Goal: Use online tool/utility: Utilize a website feature to perform a specific function

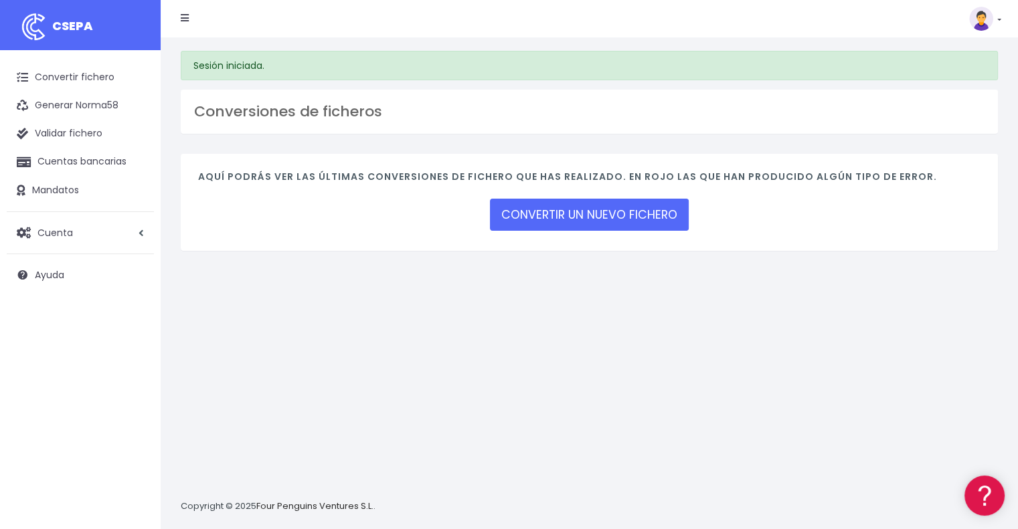
click at [1001, 18] on nav "CSEPA Suscripción Facturación API Ayuda Salir" at bounding box center [589, 18] width 857 height 37
click at [998, 19] on link at bounding box center [985, 19] width 32 height 24
drag, startPoint x: 845, startPoint y: 329, endPoint x: 681, endPoint y: 258, distance: 179.0
click at [842, 329] on div "Sesión iniciada. Conversiones de ficheros Aquí podrás ver las últimas conversio…" at bounding box center [589, 283] width 857 height 492
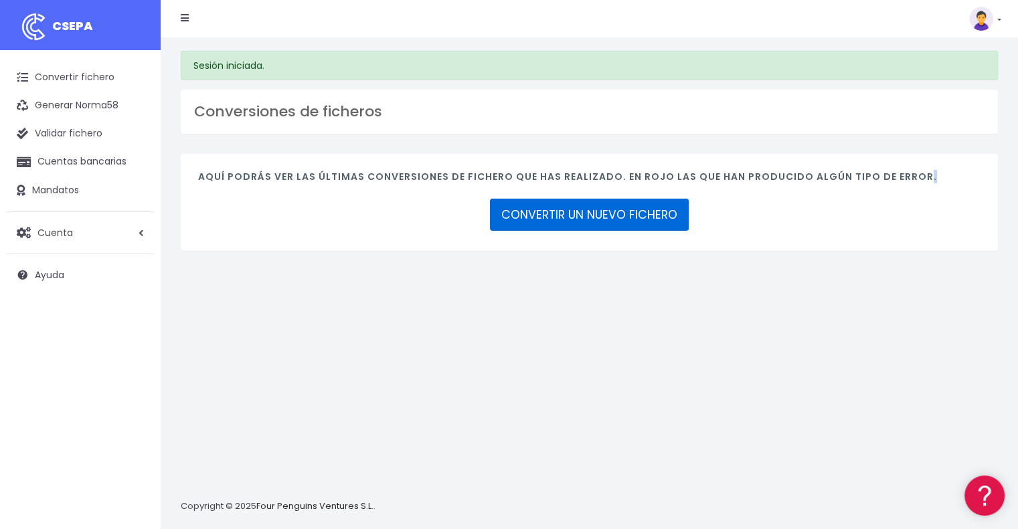
click at [565, 225] on link "CONVERTIR UN NUEVO FICHERO" at bounding box center [589, 215] width 199 height 32
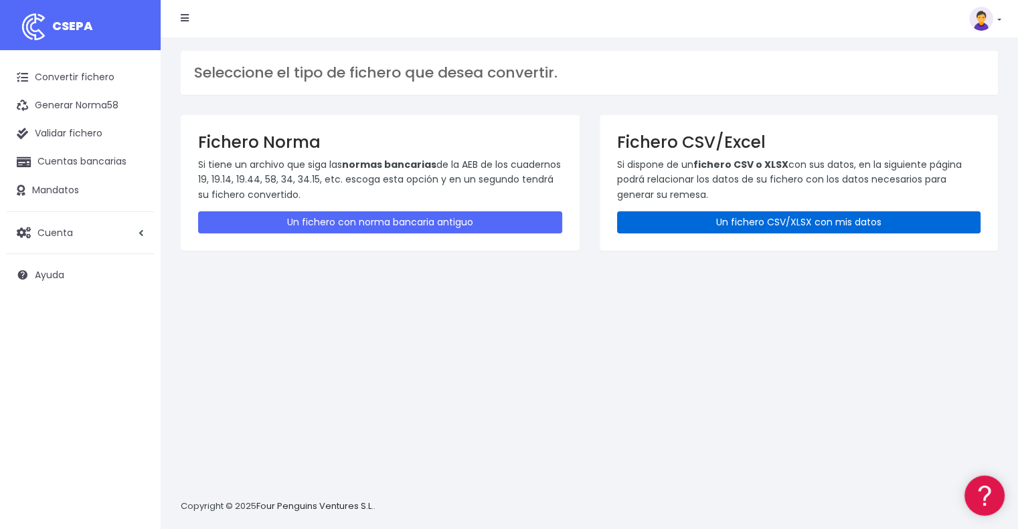
click at [792, 219] on link "Un fichero CSV/XLSX con mis datos" at bounding box center [799, 222] width 364 height 22
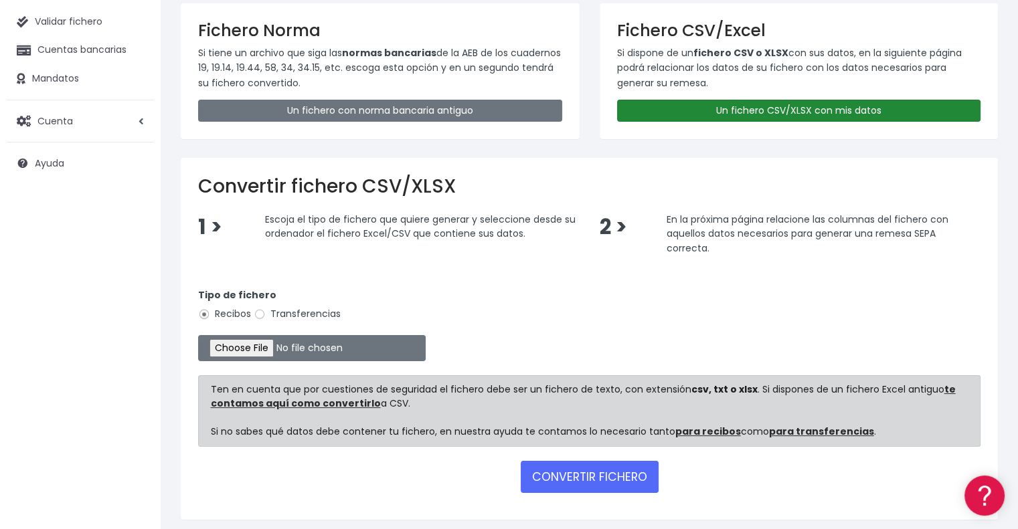
scroll to position [134, 0]
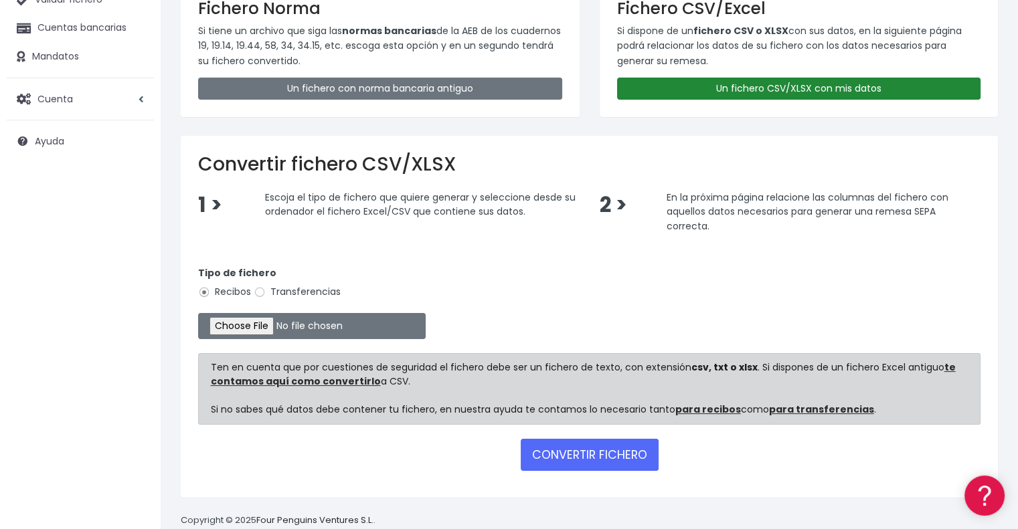
click at [745, 92] on link "Un fichero CSV/XLSX con mis datos" at bounding box center [799, 89] width 364 height 22
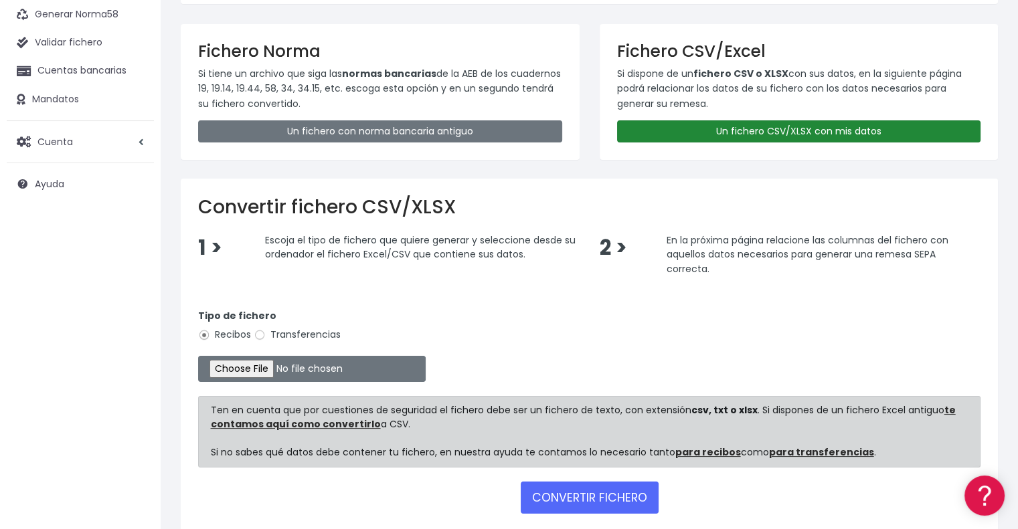
scroll to position [158, 0]
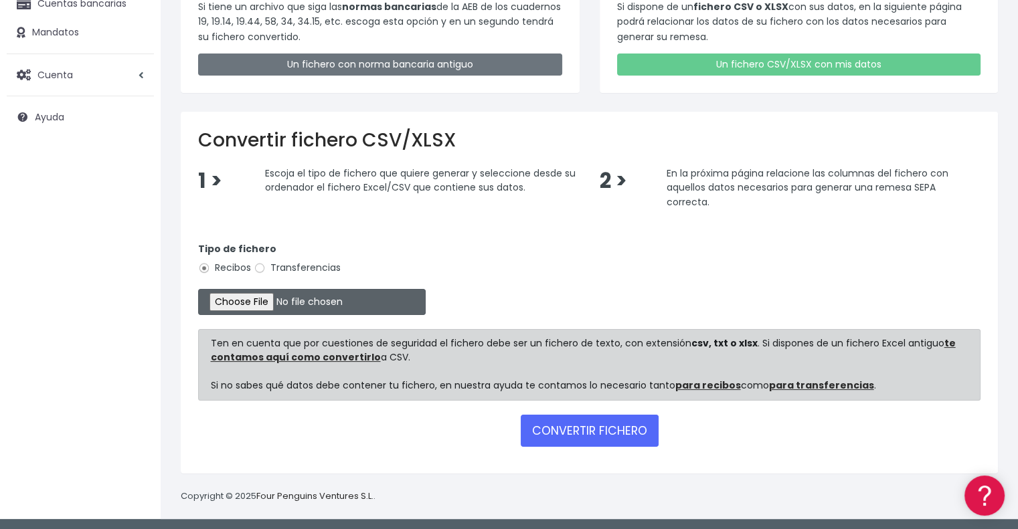
click at [281, 304] on input "file" at bounding box center [312, 302] width 228 height 26
type input "C:\fakepath\Remesa OCTUBRE 2025.2_CSV.csv"
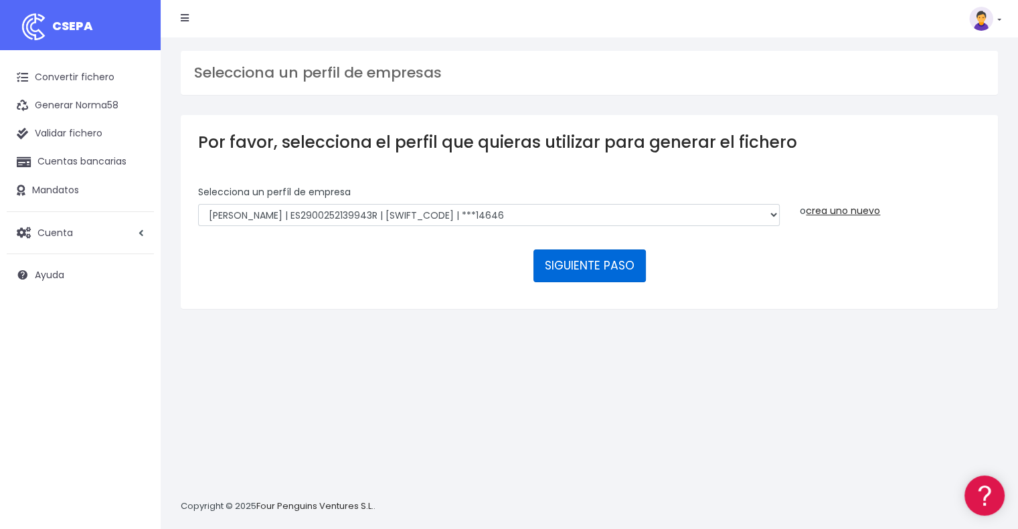
click at [584, 262] on button "SIGUIENTE PASO" at bounding box center [589, 266] width 112 height 32
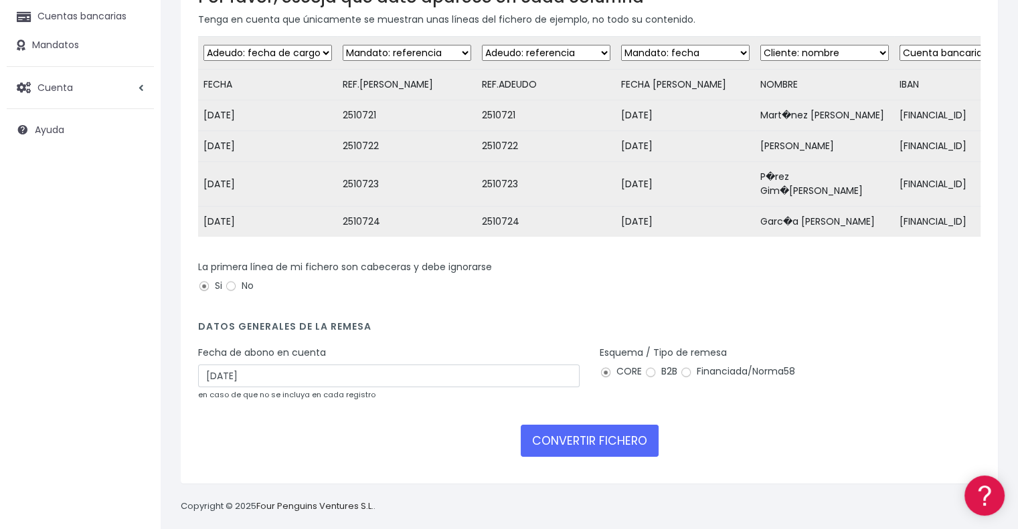
scroll to position [151, 0]
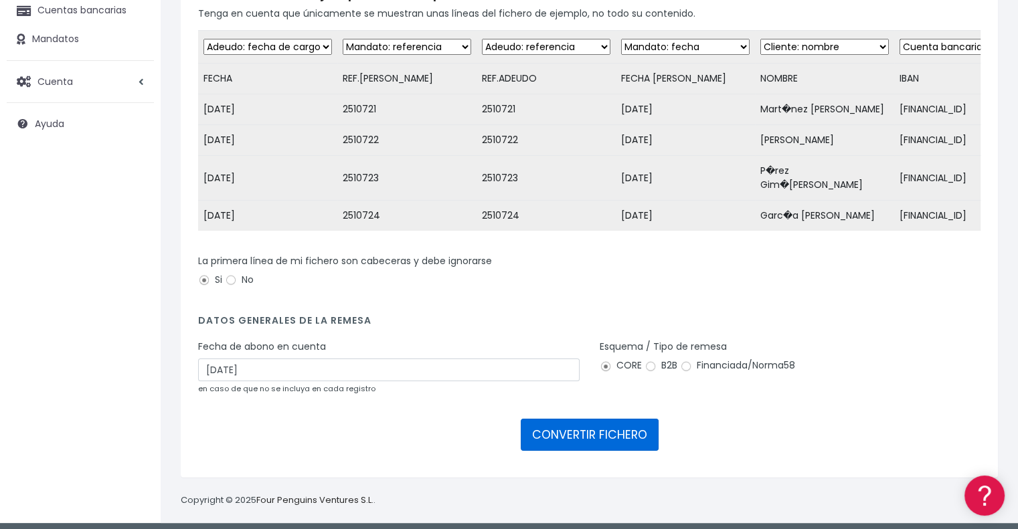
click at [565, 422] on button "CONVERTIR FICHERO" at bounding box center [590, 435] width 138 height 32
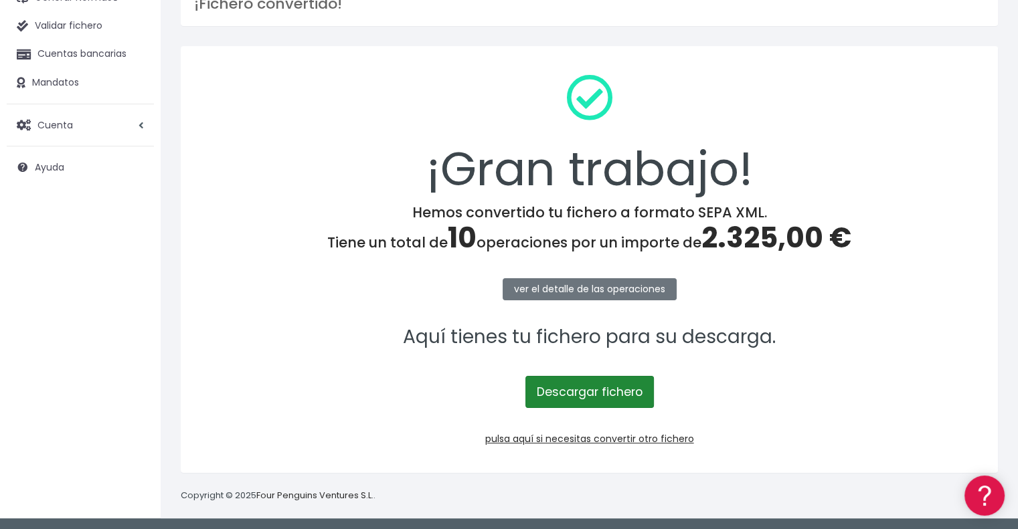
scroll to position [109, 0]
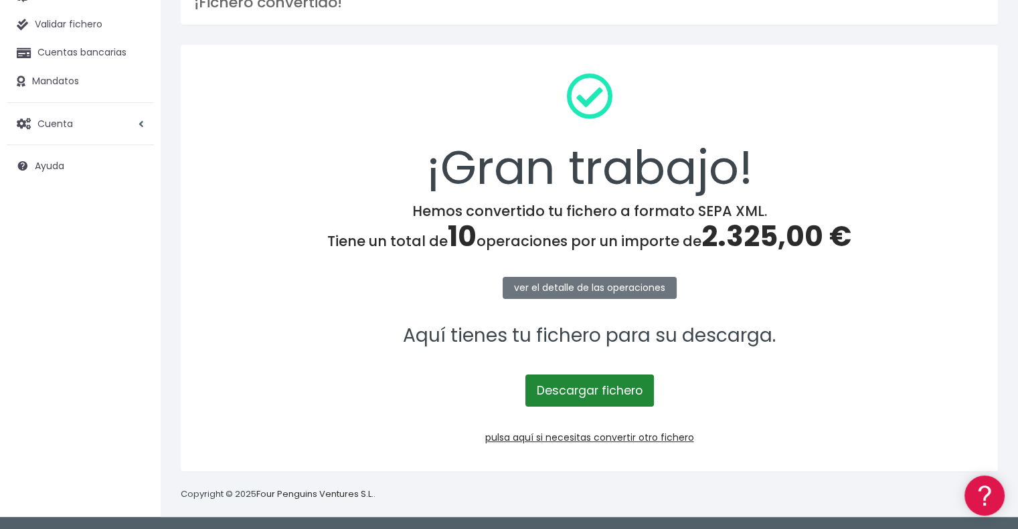
click at [592, 392] on link "Descargar fichero" at bounding box center [589, 391] width 128 height 32
